Goal: Information Seeking & Learning: Find specific fact

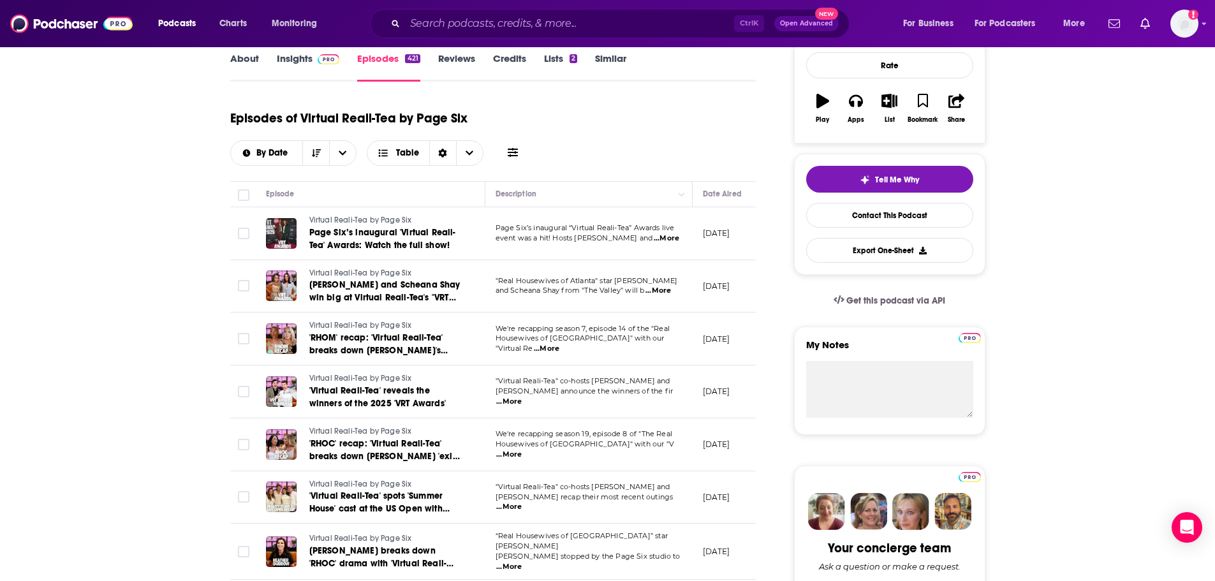
scroll to position [191, 0]
click at [409, 242] on span "Page Six’s inaugural 'Virtual Reali-Tea' Awards: Watch the full show!" at bounding box center [382, 238] width 147 height 24
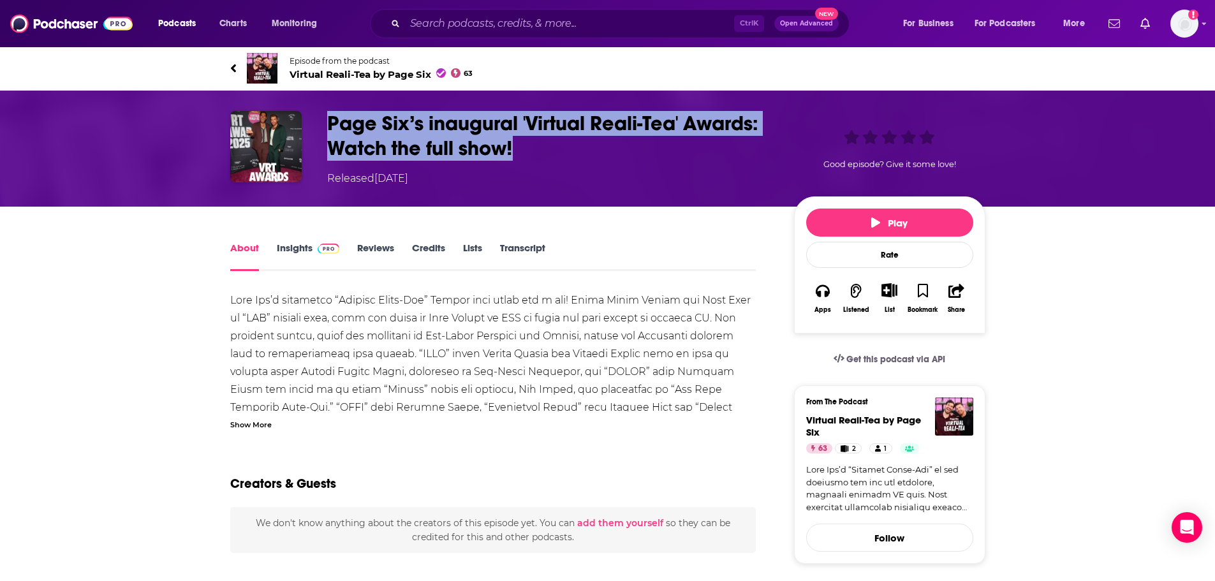
drag, startPoint x: 520, startPoint y: 138, endPoint x: 330, endPoint y: 122, distance: 191.4
click at [330, 122] on h1 "Page Six’s inaugural 'Virtual Reali-Tea' Awards: Watch the full show!" at bounding box center [550, 136] width 446 height 50
copy h1 "Page Six’s inaugural 'Virtual Reali-Tea' Awards: Watch the full show!"
click at [304, 253] on link "Insights" at bounding box center [308, 256] width 63 height 29
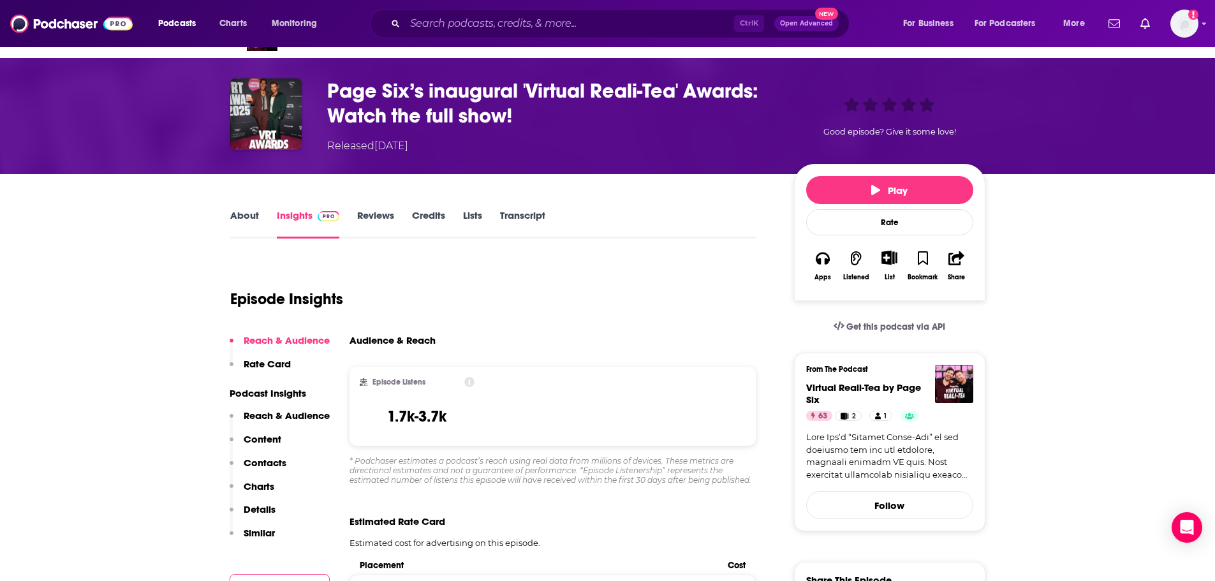
scroll to position [64, 0]
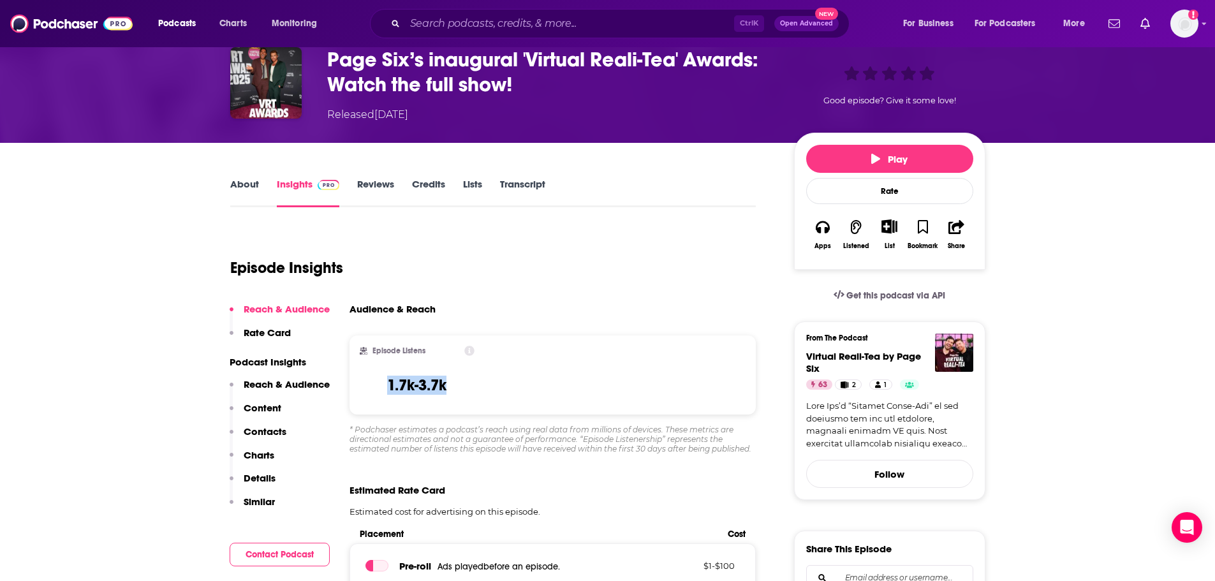
drag, startPoint x: 411, startPoint y: 385, endPoint x: 557, endPoint y: 391, distance: 146.2
click at [381, 385] on div "Episode Listens 1.7k-3.7k" at bounding box center [417, 375] width 115 height 59
copy h3 "1.7k-3.7k"
